Goal: Transaction & Acquisition: Purchase product/service

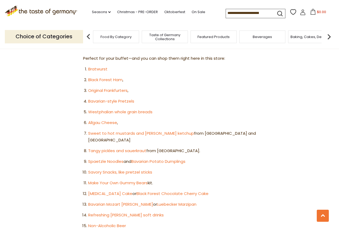
scroll to position [402, 0]
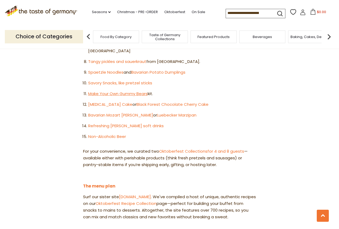
click at [122, 91] on link "Make Your Own Gummy Bears" at bounding box center [118, 94] width 60 height 6
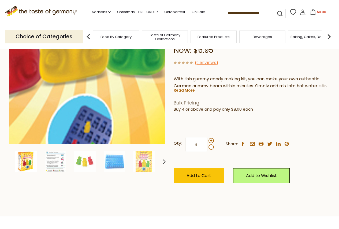
scroll to position [45, 0]
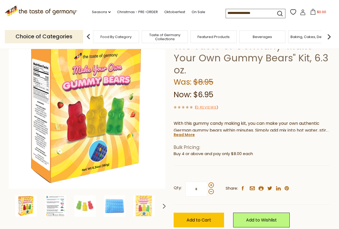
click at [61, 206] on img at bounding box center [55, 205] width 21 height 21
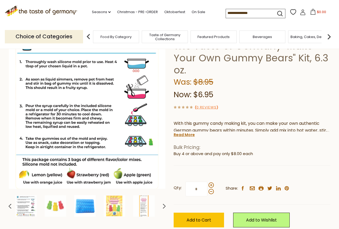
click at [83, 205] on img at bounding box center [84, 205] width 21 height 21
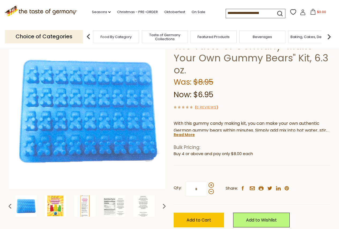
click at [60, 202] on img at bounding box center [55, 205] width 21 height 21
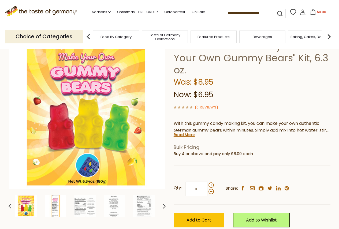
click at [59, 205] on img at bounding box center [55, 205] width 21 height 21
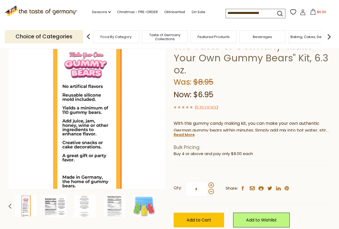
click at [59, 205] on img at bounding box center [55, 205] width 21 height 21
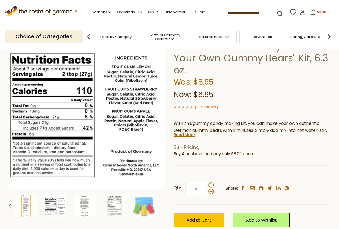
click at [59, 205] on img at bounding box center [55, 205] width 21 height 21
click at [76, 206] on img at bounding box center [84, 205] width 21 height 21
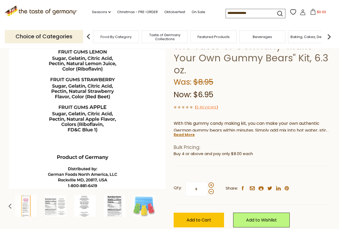
click at [112, 200] on img at bounding box center [114, 205] width 21 height 21
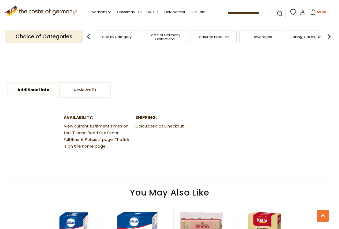
scroll to position [402, 0]
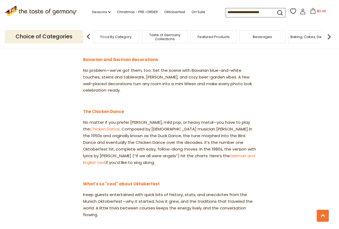
scroll to position [491, 0]
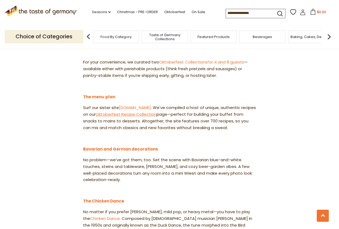
click at [147, 112] on link "Oktoberfest Recipe Collection" at bounding box center [126, 115] width 61 height 6
